Goal: Task Accomplishment & Management: Manage account settings

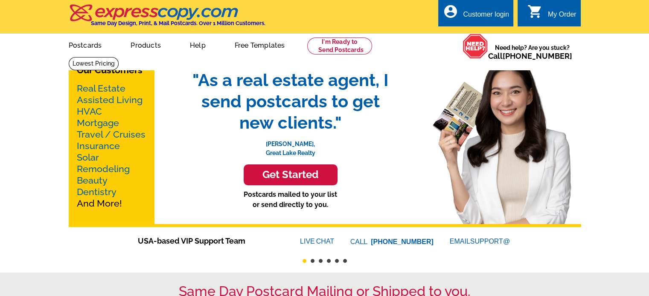
click at [481, 16] on div "Customer login" at bounding box center [486, 17] width 46 height 12
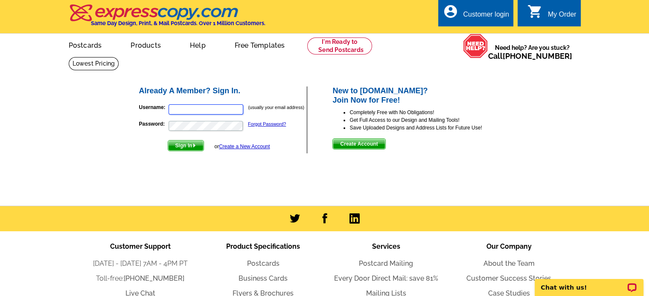
click at [181, 107] on input "Username:" at bounding box center [205, 109] width 75 height 10
type input "[EMAIL_ADDRESS][DOMAIN_NAME]"
click at [168, 140] on button "Sign In" at bounding box center [186, 145] width 36 height 11
